Goal: Task Accomplishment & Management: Use online tool/utility

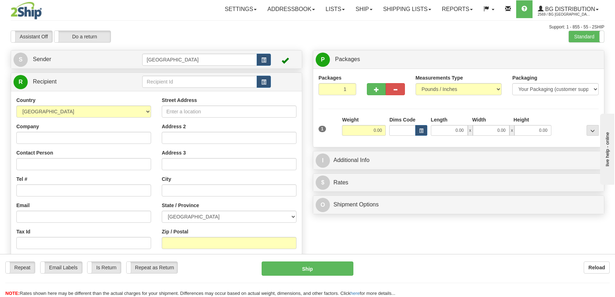
click at [175, 66] on td "[GEOGRAPHIC_DATA]" at bounding box center [206, 59] width 129 height 15
click at [183, 80] on input "text" at bounding box center [199, 82] width 115 height 12
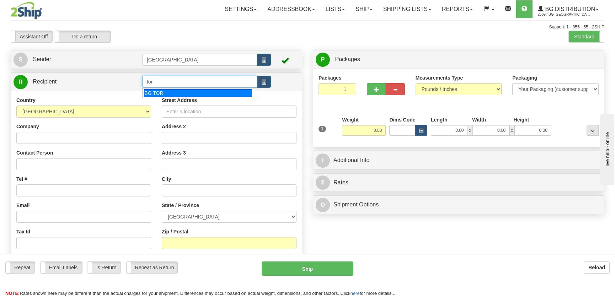
click at [187, 92] on div "BG TOR" at bounding box center [198, 93] width 108 height 8
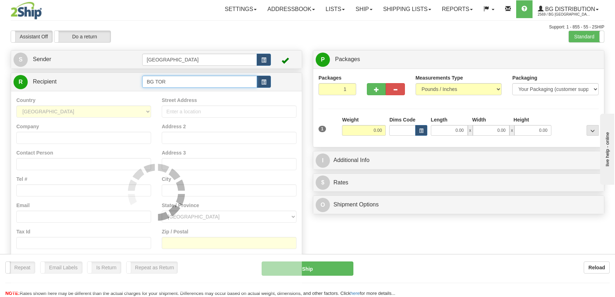
type input "BG TOR"
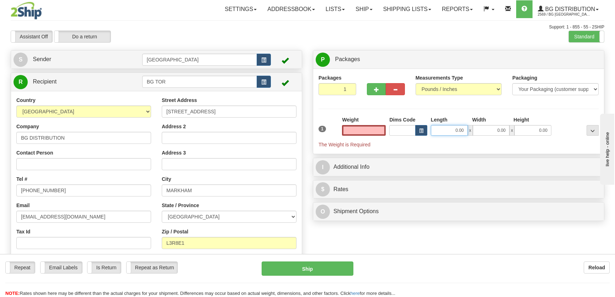
type input "0.00"
click at [448, 129] on input "0.00" at bounding box center [449, 130] width 37 height 11
type input "21.00"
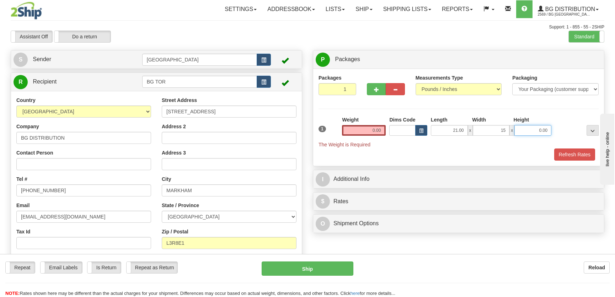
type input "15.00"
type input "10.00"
drag, startPoint x: 383, startPoint y: 121, endPoint x: 384, endPoint y: 131, distance: 10.0
click at [384, 123] on div "Weight 0.00" at bounding box center [364, 126] width 44 height 20
drag, startPoint x: 384, startPoint y: 131, endPoint x: 384, endPoint y: 125, distance: 6.0
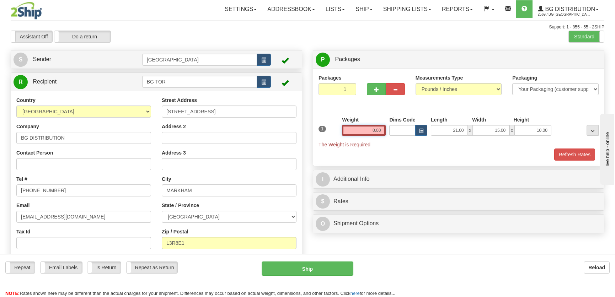
click at [384, 131] on input "0.00" at bounding box center [364, 130] width 44 height 11
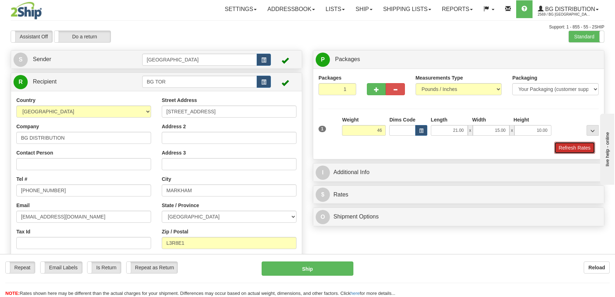
click at [560, 143] on button "Refresh Rates" at bounding box center [574, 148] width 41 height 12
type input "46.00"
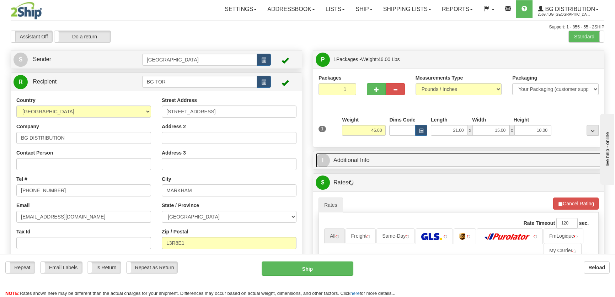
click at [545, 153] on link "I Additional Info" at bounding box center [459, 160] width 286 height 15
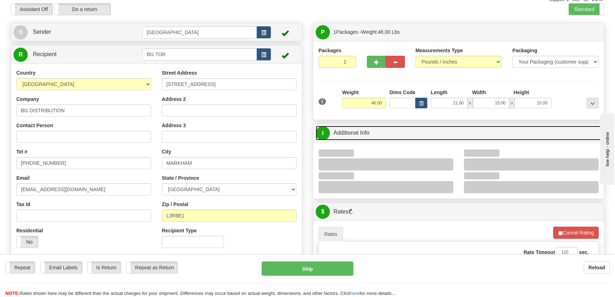
scroll to position [64, 0]
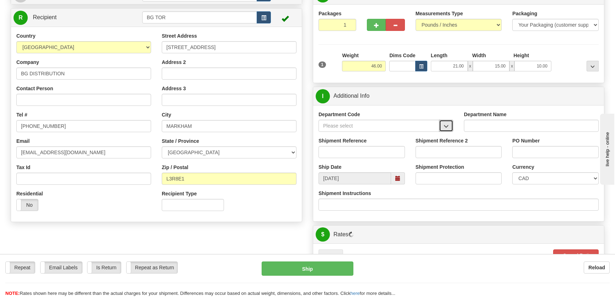
click at [446, 124] on span "button" at bounding box center [446, 126] width 5 height 5
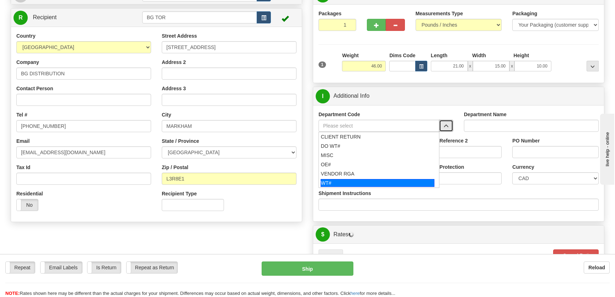
click at [350, 181] on div "WT#" at bounding box center [378, 183] width 114 height 8
type input "WT#"
type input "WAREHOUSE TRANSFERS"
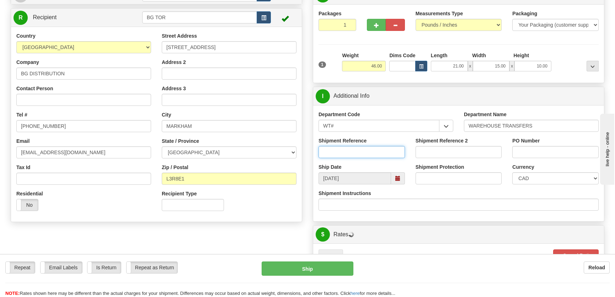
click at [359, 154] on input "Shipment Reference" at bounding box center [362, 152] width 86 height 12
type input "transfers [GEOGRAPHIC_DATA]"
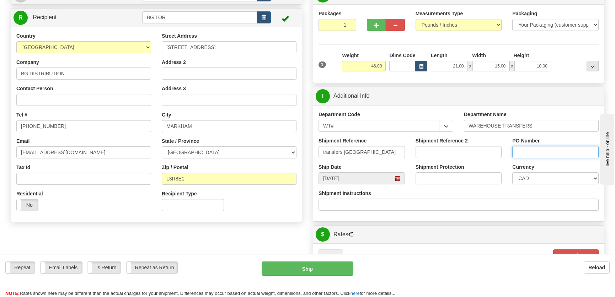
click at [547, 154] on input "PO Number" at bounding box center [555, 152] width 86 height 12
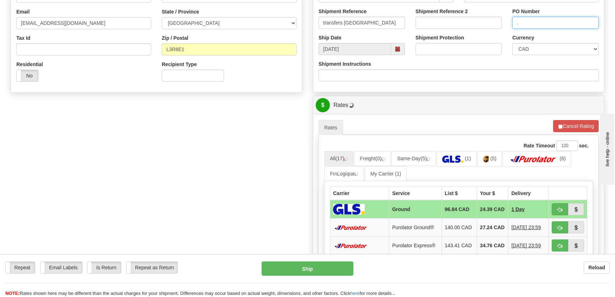
scroll to position [291, 0]
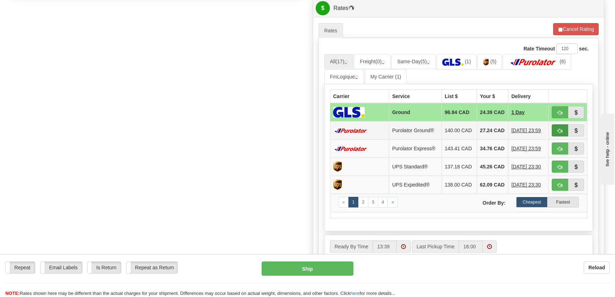
type input "."
click at [558, 133] on span "button" at bounding box center [560, 131] width 5 height 5
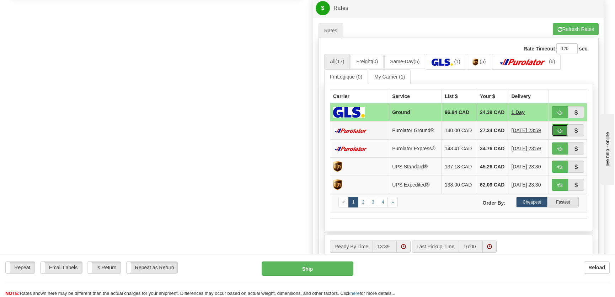
click at [561, 131] on span "button" at bounding box center [560, 131] width 5 height 5
type input "260"
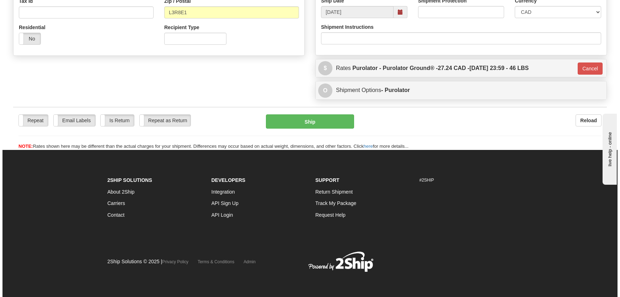
scroll to position [231, 0]
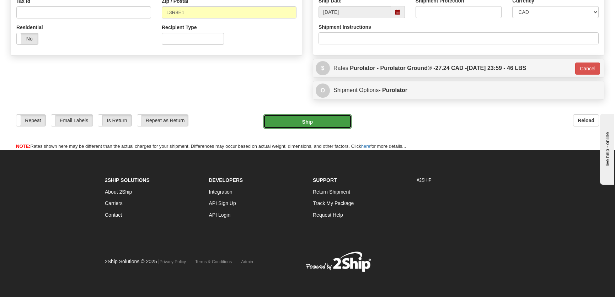
click at [333, 124] on button "Ship" at bounding box center [308, 122] width 88 height 14
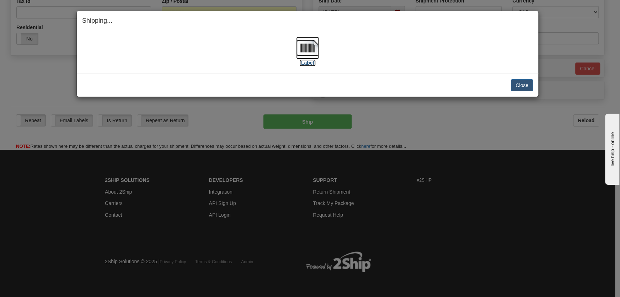
click at [307, 49] on img at bounding box center [307, 48] width 23 height 23
click at [518, 85] on button "Close" at bounding box center [522, 85] width 22 height 12
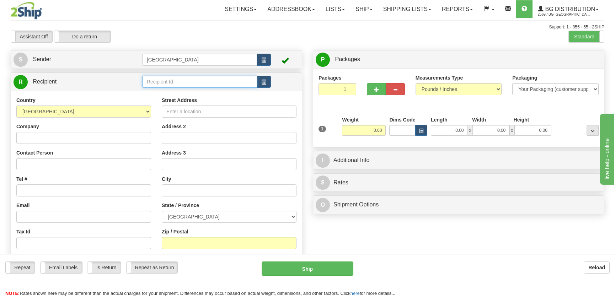
click at [175, 83] on input "text" at bounding box center [199, 82] width 115 height 12
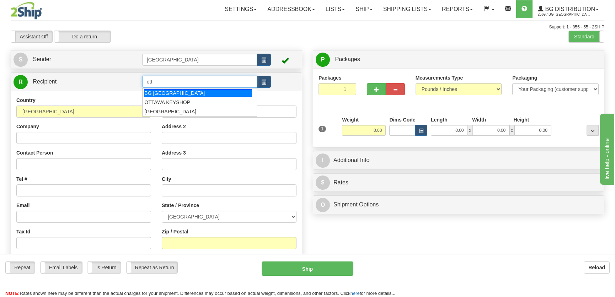
click at [178, 94] on div "BG OTTAWA" at bounding box center [198, 93] width 108 height 8
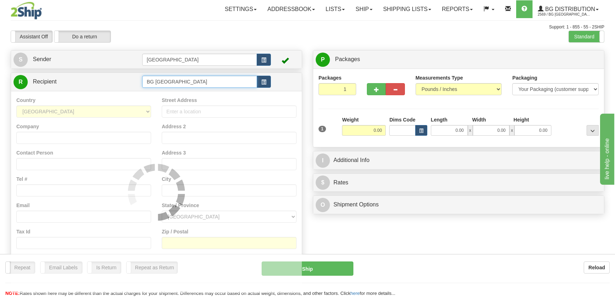
type input "BG OTTAWA"
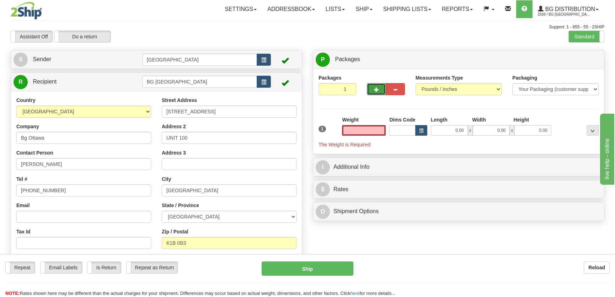
type input "0.00"
click at [373, 89] on button "button" at bounding box center [376, 89] width 19 height 12
radio input "true"
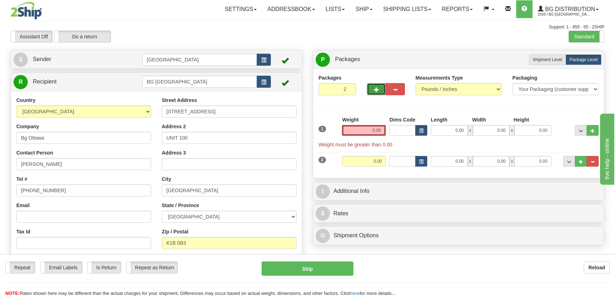
click at [373, 89] on button "button" at bounding box center [376, 89] width 19 height 12
type input "3"
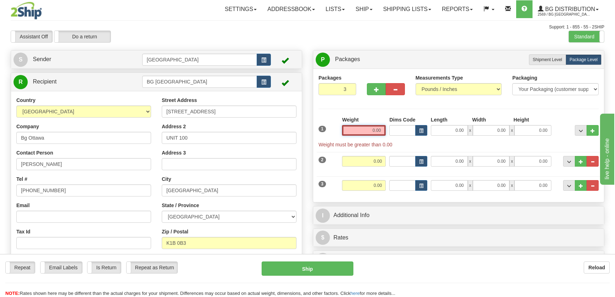
click at [379, 132] on input "0.00" at bounding box center [364, 130] width 44 height 11
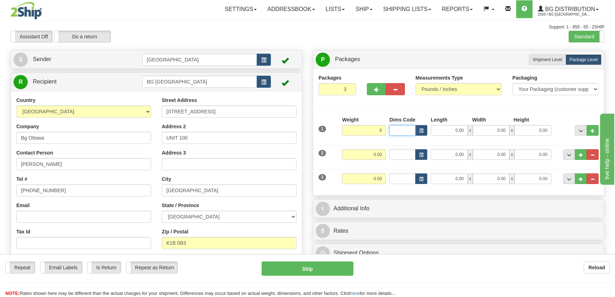
type input "6.00"
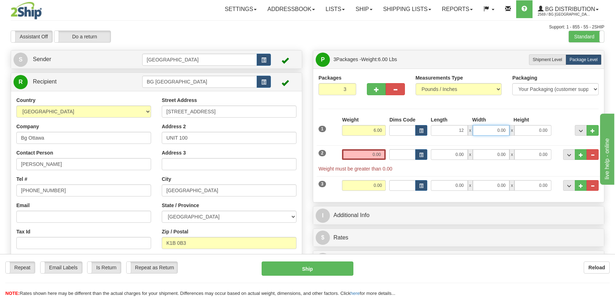
type input "12.00"
type input "9.00"
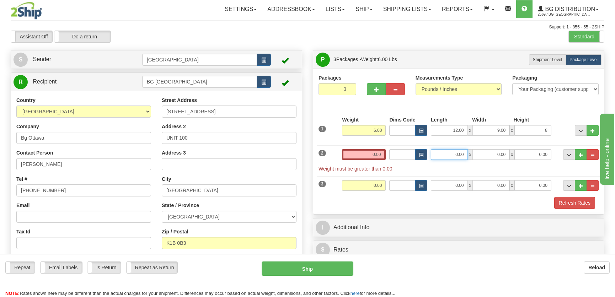
type input "8.00"
click at [455, 155] on input "0.00" at bounding box center [449, 154] width 37 height 11
type input "88.00"
type input "5.00"
type input "4.00"
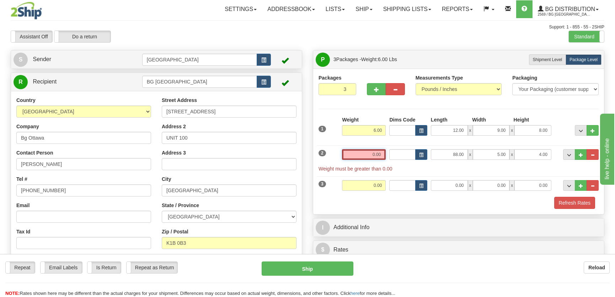
click at [384, 156] on input "0.00" at bounding box center [364, 154] width 44 height 11
type input "0.00"
click at [460, 185] on input "0.00" at bounding box center [449, 185] width 37 height 11
type input "88.00"
type input "5.00"
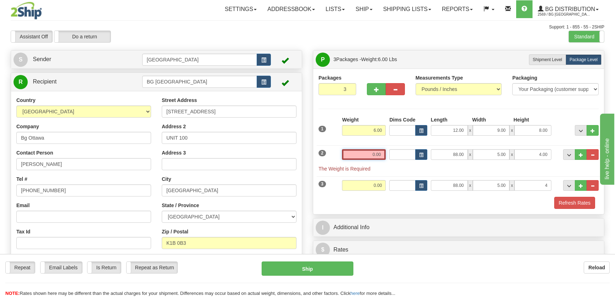
type input "4.00"
click at [379, 153] on input "0.00" at bounding box center [364, 154] width 44 height 11
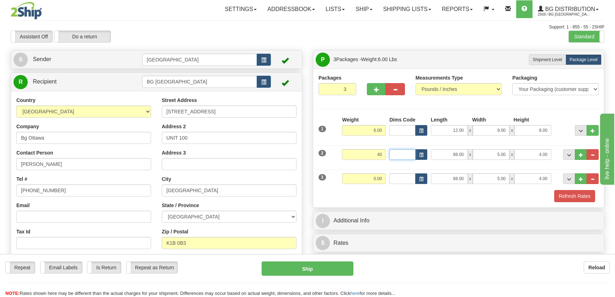
type input "40.00"
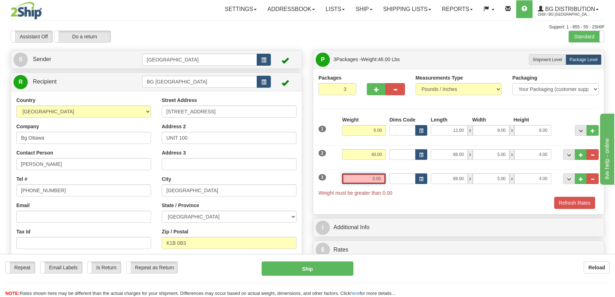
click at [378, 177] on input "0.00" at bounding box center [364, 179] width 44 height 11
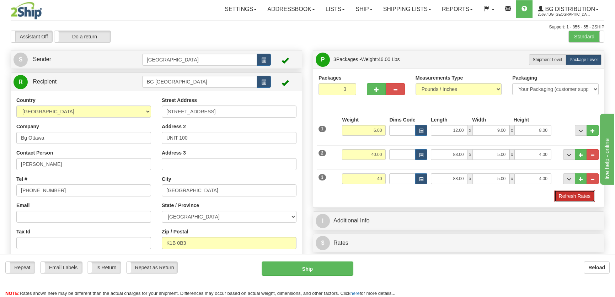
click at [577, 201] on button "Refresh Rates" at bounding box center [574, 196] width 41 height 12
type input "40.00"
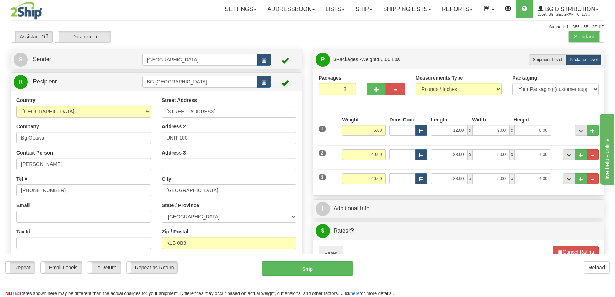
click at [530, 201] on div "I Additional Info" at bounding box center [458, 209] width 291 height 18
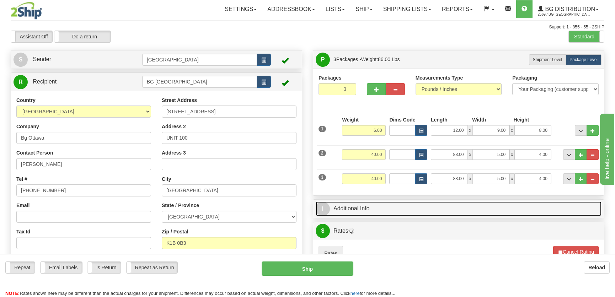
click at [523, 202] on link "I Additional Info" at bounding box center [459, 209] width 286 height 15
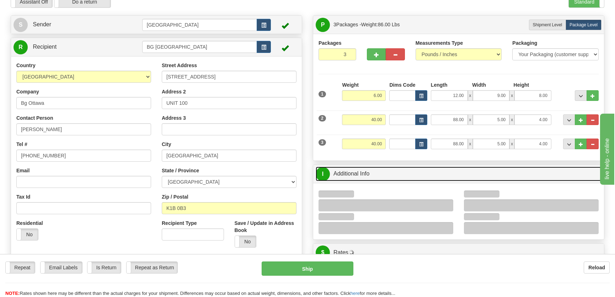
scroll to position [64, 0]
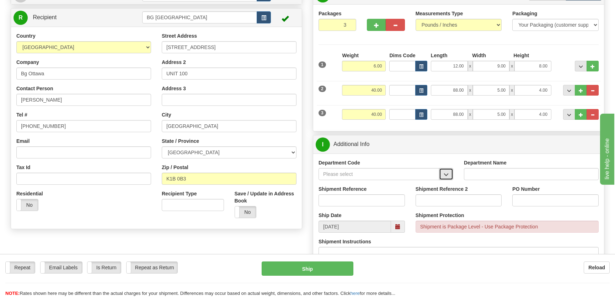
click at [443, 174] on button "button" at bounding box center [446, 174] width 14 height 12
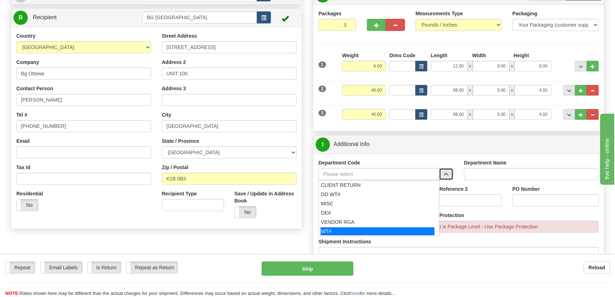
click at [363, 228] on div "WT#" at bounding box center [378, 232] width 114 height 8
type input "WT#"
type input "WAREHOUSE TRANSFERS"
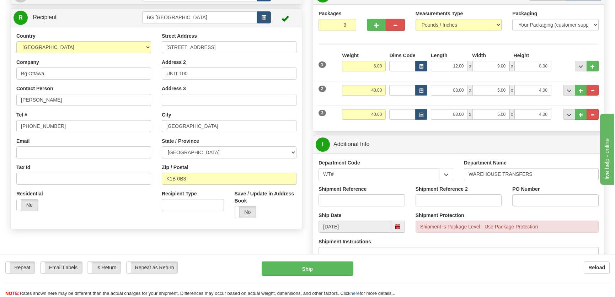
click at [368, 192] on div "Shipment Reference" at bounding box center [362, 196] width 86 height 21
click at [367, 204] on input "Shipment Reference" at bounding box center [362, 201] width 86 height 12
type input "Transfers Ottawa"
click at [546, 198] on input "PO Number" at bounding box center [555, 201] width 86 height 12
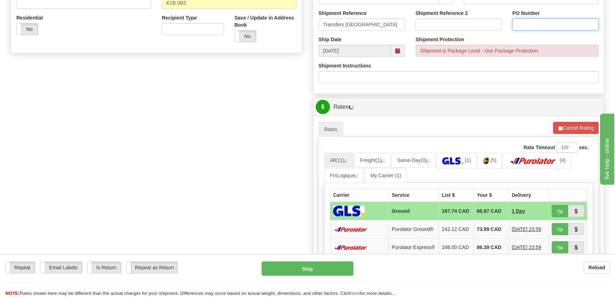
scroll to position [291, 0]
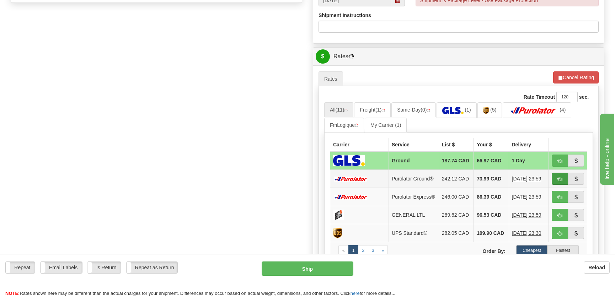
type input "."
click at [558, 177] on span "button" at bounding box center [560, 179] width 5 height 5
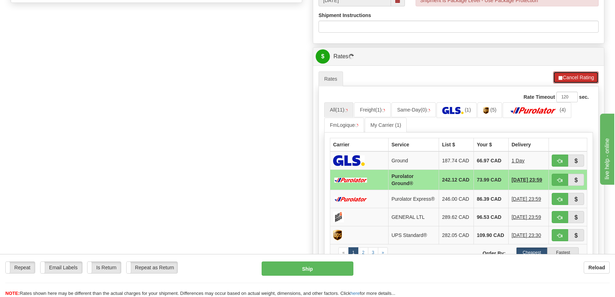
click at [564, 80] on button "Cancel Rating" at bounding box center [576, 77] width 46 height 12
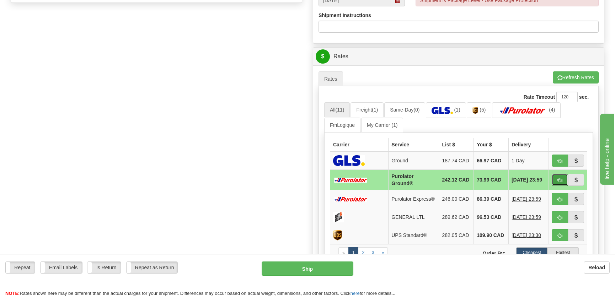
click at [561, 178] on span "button" at bounding box center [560, 180] width 5 height 5
type input "260"
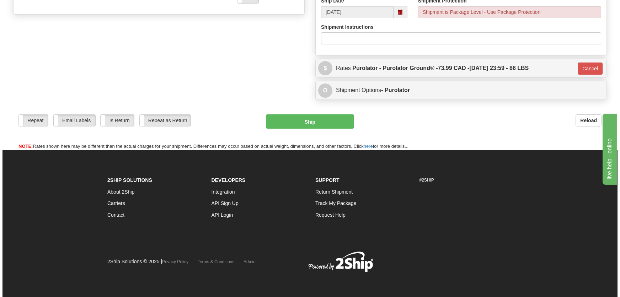
scroll to position [279, 0]
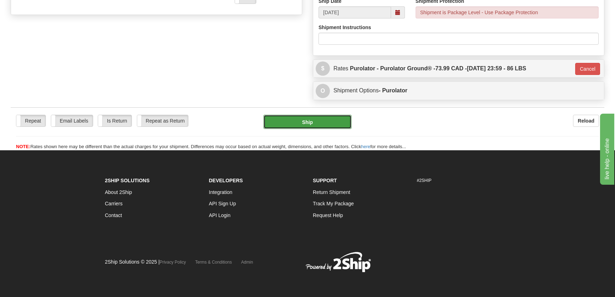
click at [312, 117] on button "Ship" at bounding box center [308, 122] width 88 height 14
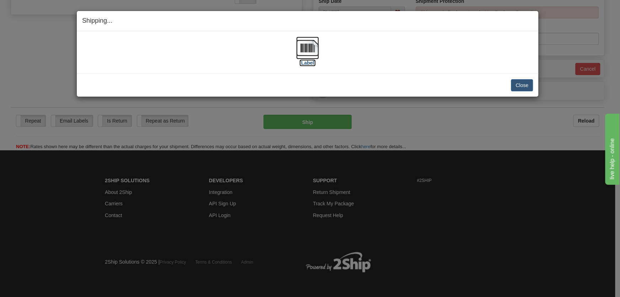
click at [307, 49] on img at bounding box center [307, 48] width 23 height 23
click at [519, 85] on button "Close" at bounding box center [522, 85] width 22 height 12
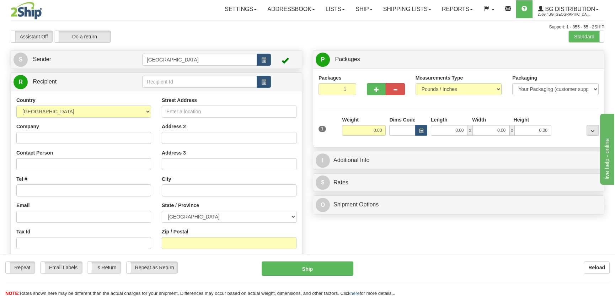
drag, startPoint x: 170, startPoint y: 89, endPoint x: 170, endPoint y: 84, distance: 4.6
click at [170, 87] on td at bounding box center [206, 82] width 129 height 15
click at [170, 84] on input "text" at bounding box center [199, 82] width 115 height 12
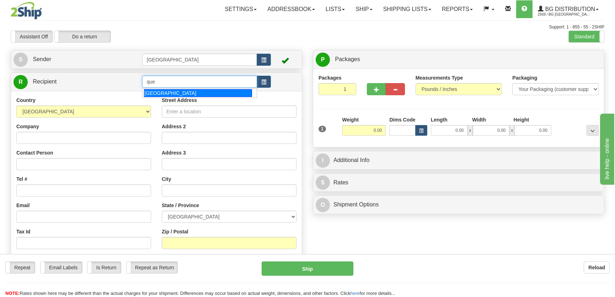
click at [179, 93] on div "[GEOGRAPHIC_DATA]" at bounding box center [198, 93] width 108 height 8
type input "[GEOGRAPHIC_DATA]"
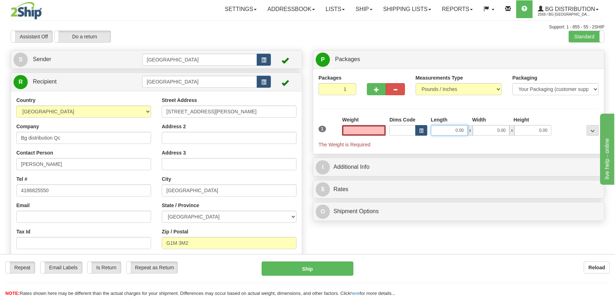
type input "0.00"
click at [443, 129] on input "0.00" at bounding box center [449, 130] width 37 height 11
type input "10.00"
type input "8.00"
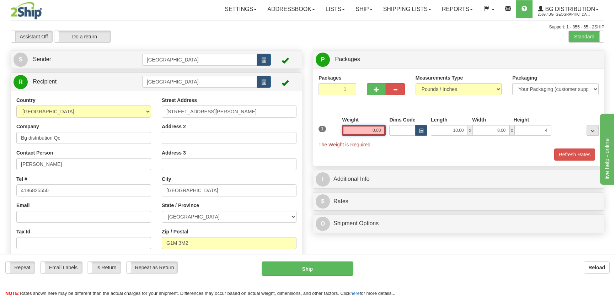
type input "4.00"
drag, startPoint x: 375, startPoint y: 130, endPoint x: 385, endPoint y: 116, distance: 17.5
click at [375, 130] on input "0.00" at bounding box center [364, 130] width 44 height 11
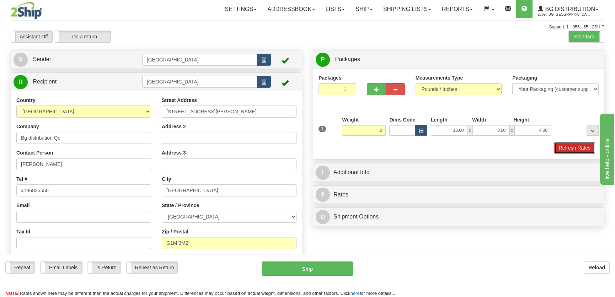
click at [556, 145] on button "Refresh Rates" at bounding box center [574, 148] width 41 height 12
type input "2.00"
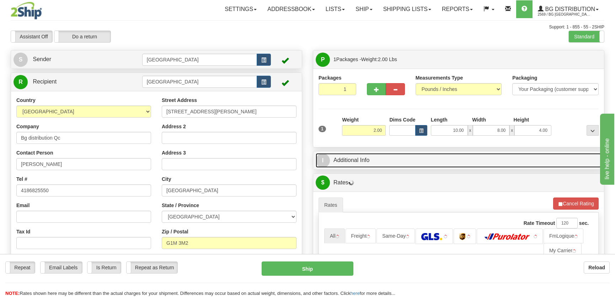
click at [519, 163] on link "I Additional Info" at bounding box center [459, 160] width 286 height 15
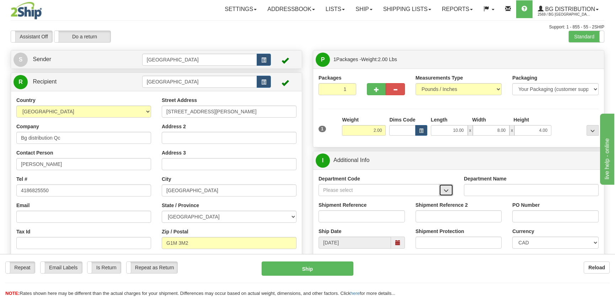
click at [448, 188] on button "button" at bounding box center [446, 190] width 14 height 12
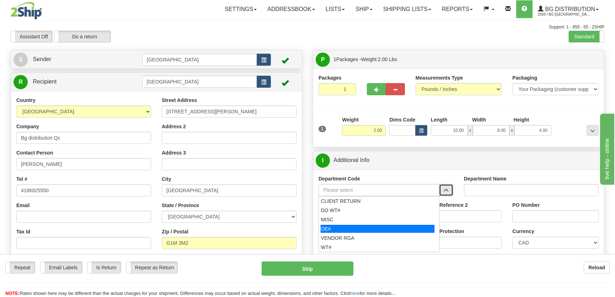
drag, startPoint x: 362, startPoint y: 223, endPoint x: 363, endPoint y: 228, distance: 4.4
click at [363, 228] on ul "CLIENT RETURN DO WT# MISC OE# VENDOR RGA WT#" at bounding box center [379, 224] width 121 height 56
click at [363, 228] on div "OE#" at bounding box center [378, 229] width 114 height 8
type input "OE#"
type input "ORDERS"
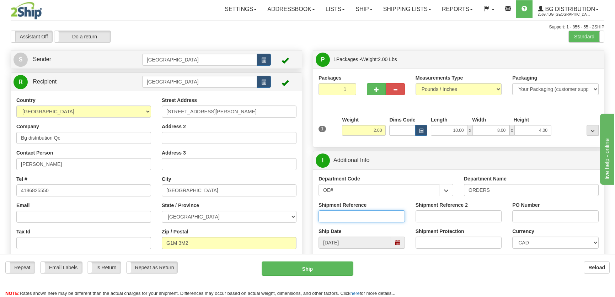
click at [367, 217] on input "Shipment Reference" at bounding box center [362, 217] width 86 height 12
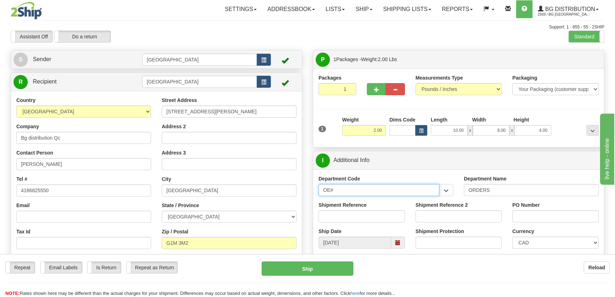
click at [389, 184] on input "OE#" at bounding box center [379, 190] width 121 height 12
click at [389, 185] on input "OE#" at bounding box center [379, 190] width 121 height 12
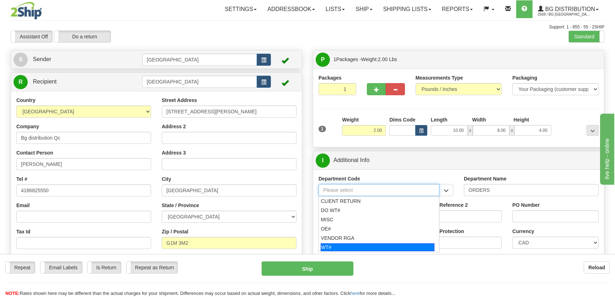
click at [366, 245] on div "WT#" at bounding box center [378, 248] width 114 height 8
type input "WT#"
type input "WAREHOUSE TRANSFERS"
type input "WT#"
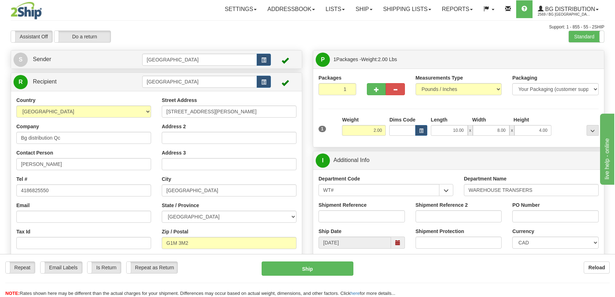
click at [370, 224] on div "Shipment Reference" at bounding box center [361, 215] width 97 height 26
click at [372, 218] on input "Shipment Reference" at bounding box center [362, 217] width 86 height 12
type input "165123-00"
click at [576, 217] on input "PO Number" at bounding box center [555, 217] width 86 height 12
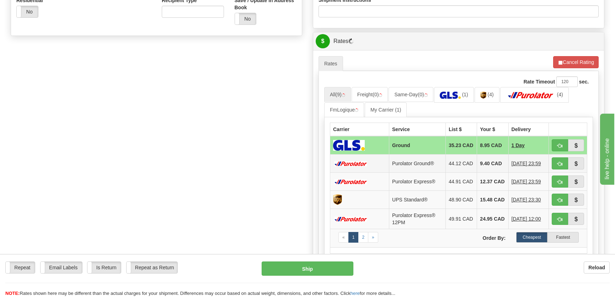
scroll to position [259, 0]
type input "."
click at [555, 162] on button "button" at bounding box center [560, 163] width 16 height 12
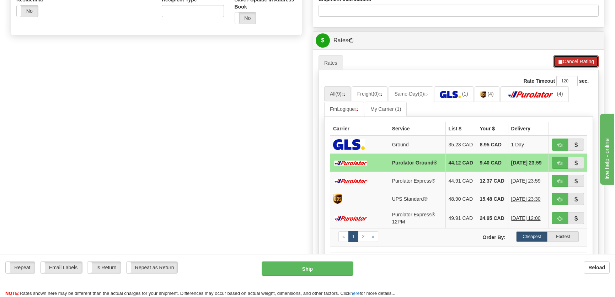
click at [568, 58] on button "Cancel Rating" at bounding box center [576, 61] width 46 height 12
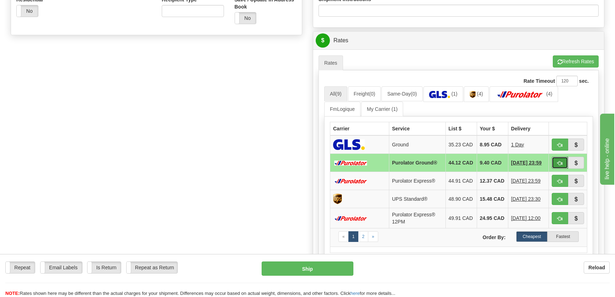
click at [558, 165] on span "button" at bounding box center [560, 163] width 5 height 5
type input "260"
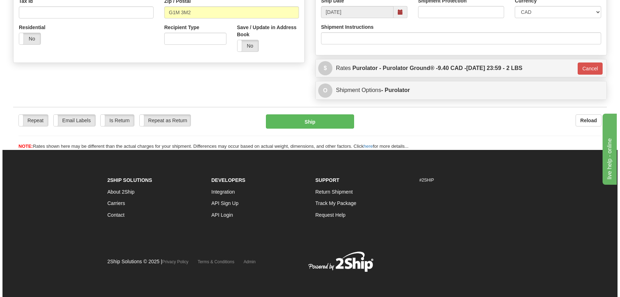
scroll to position [231, 0]
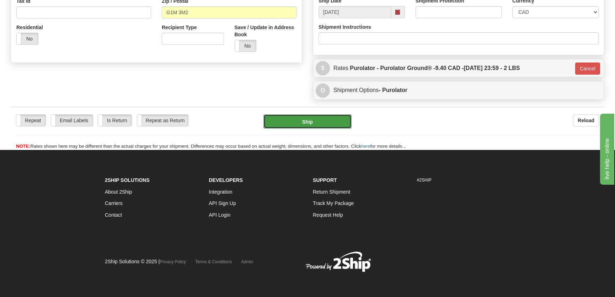
click at [299, 124] on button "Ship" at bounding box center [308, 122] width 88 height 14
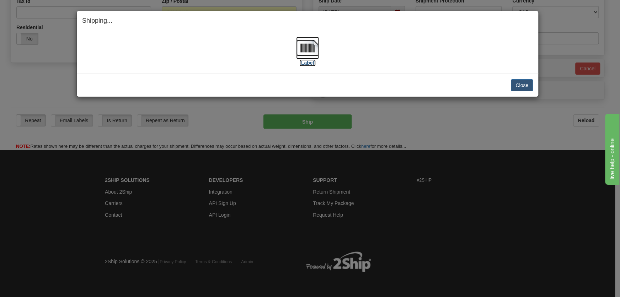
click at [310, 47] on img at bounding box center [307, 48] width 23 height 23
click at [519, 85] on button "Close" at bounding box center [522, 85] width 22 height 12
